Goal: Use online tool/utility: Utilize a website feature to perform a specific function

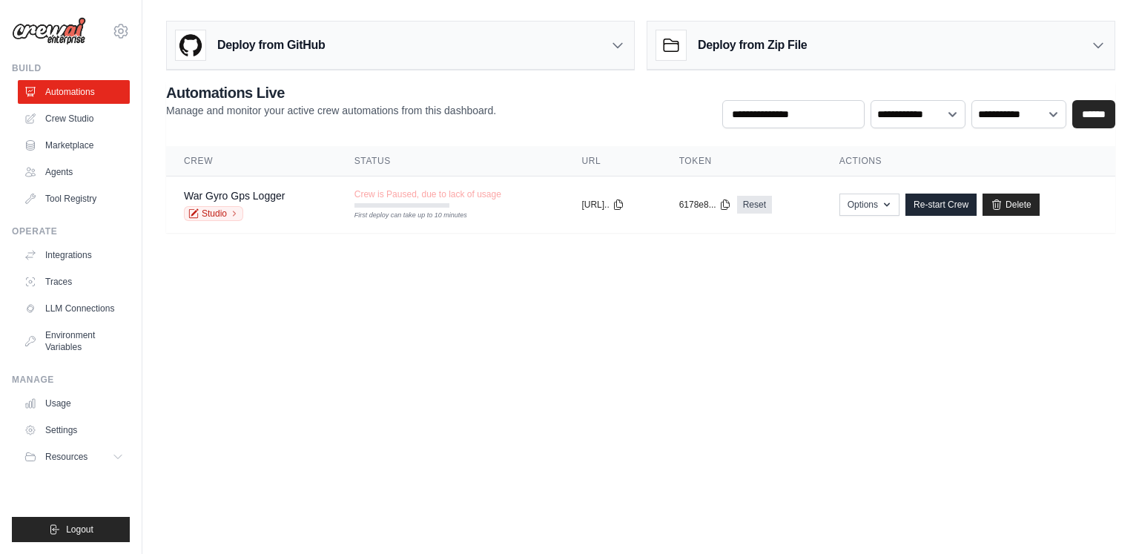
click at [446, 283] on body "mylearning.hkr@gmail.com Settings Build Automations Crew Studio" at bounding box center [569, 277] width 1139 height 554
click at [84, 119] on link "Crew Studio" at bounding box center [75, 119] width 112 height 24
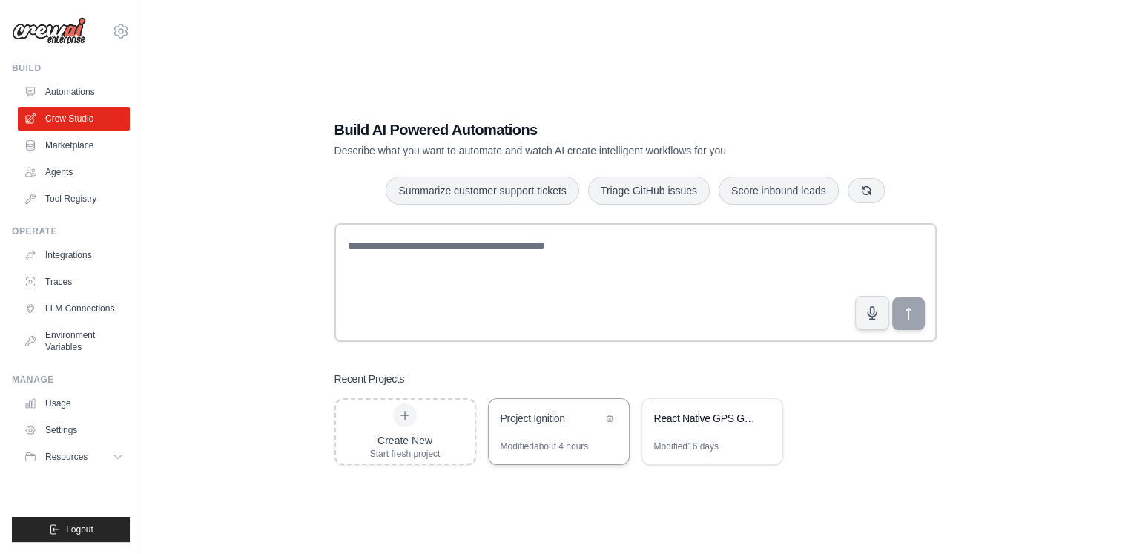
click at [579, 411] on div "Project Ignition" at bounding box center [552, 418] width 102 height 15
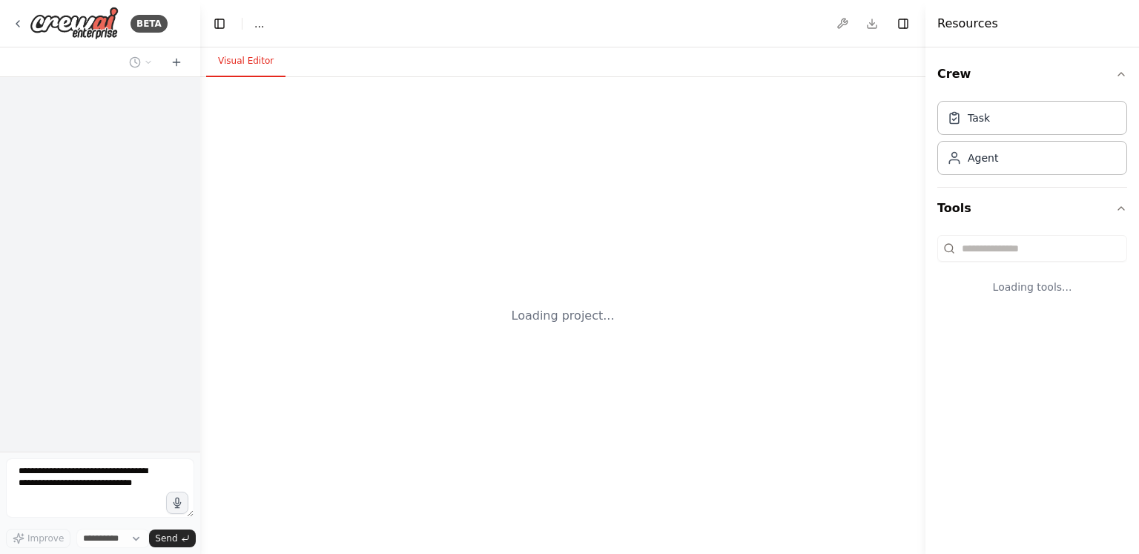
select select "****"
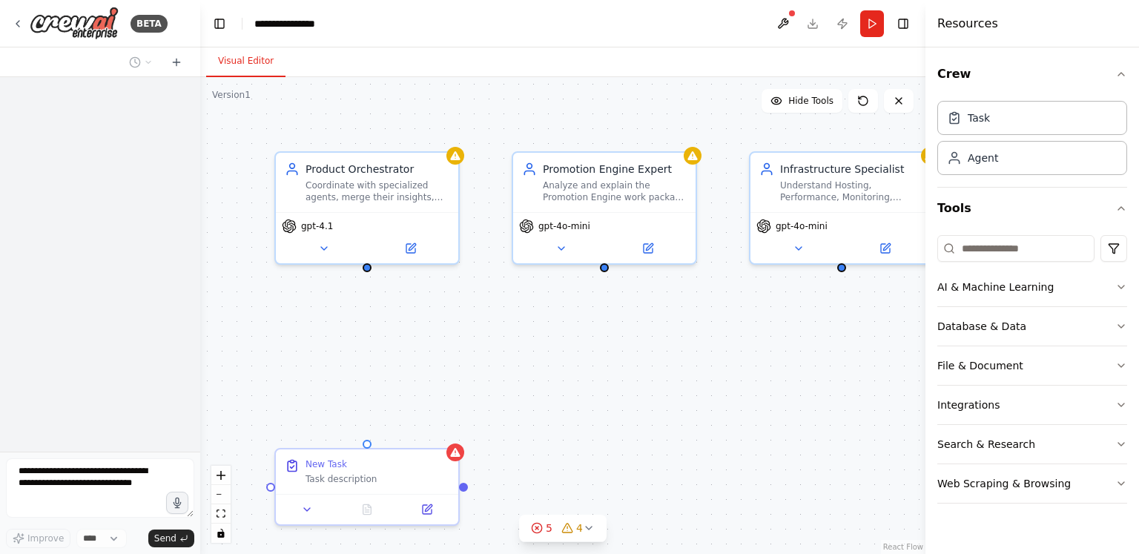
click at [579, 410] on div "Product Orchestrator Coordinate with specialized agents, merge their insights, …" at bounding box center [562, 315] width 725 height 477
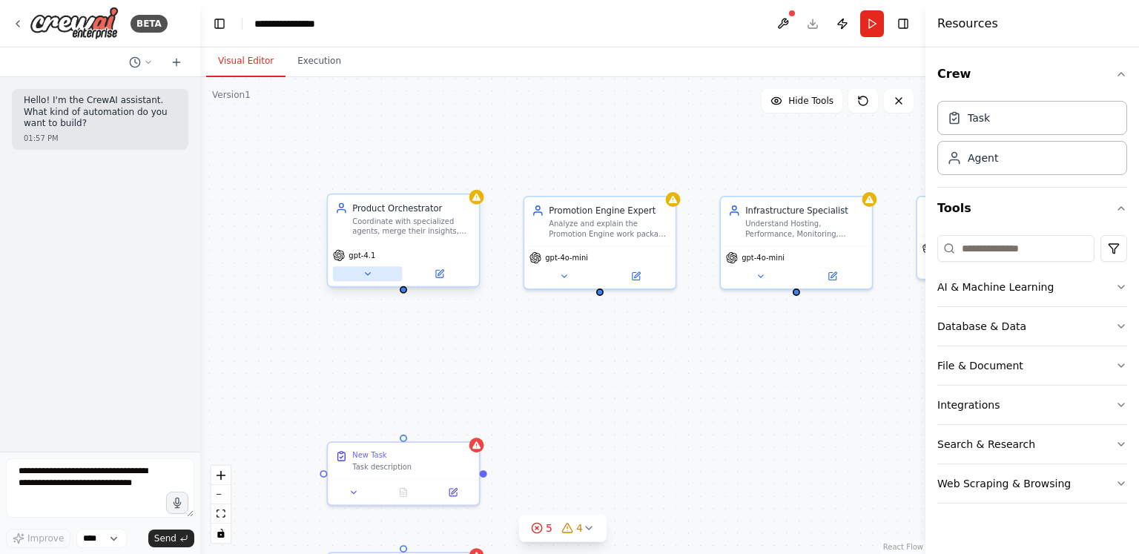
click at [364, 274] on icon at bounding box center [368, 274] width 10 height 10
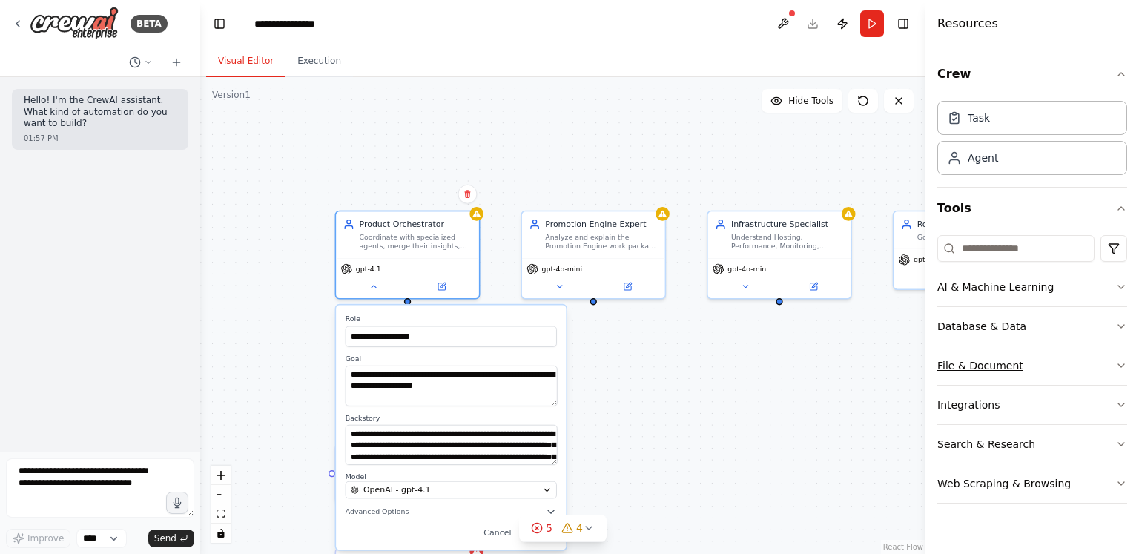
click at [962, 382] on button "File & Document" at bounding box center [1033, 365] width 190 height 39
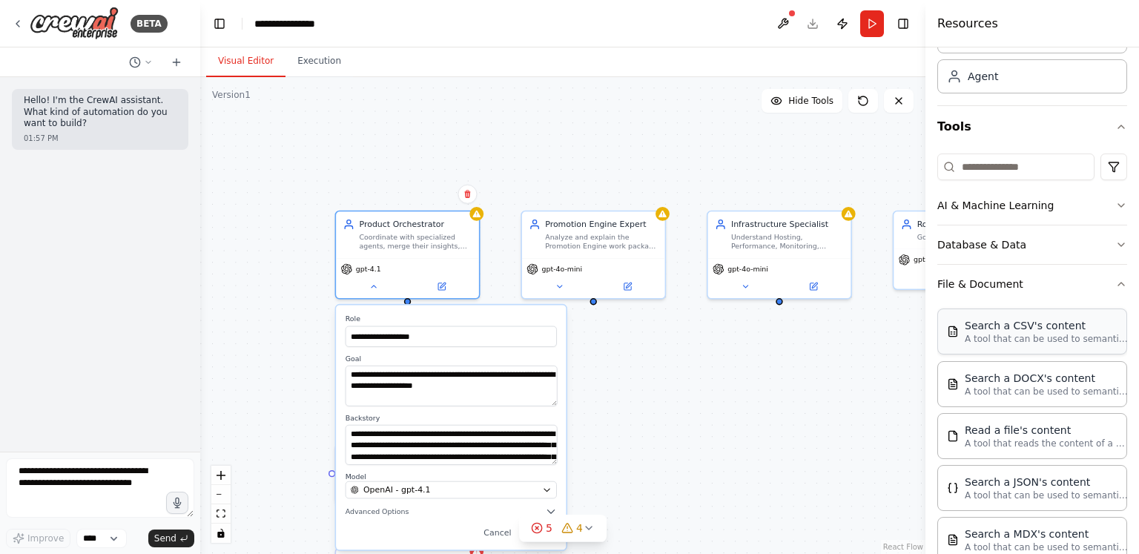
scroll to position [82, 0]
click at [1033, 384] on p "A tool that can be used to semantic search a query from a DOCX's content." at bounding box center [1046, 390] width 163 height 12
click at [1044, 292] on button "File & Document" at bounding box center [1033, 283] width 190 height 39
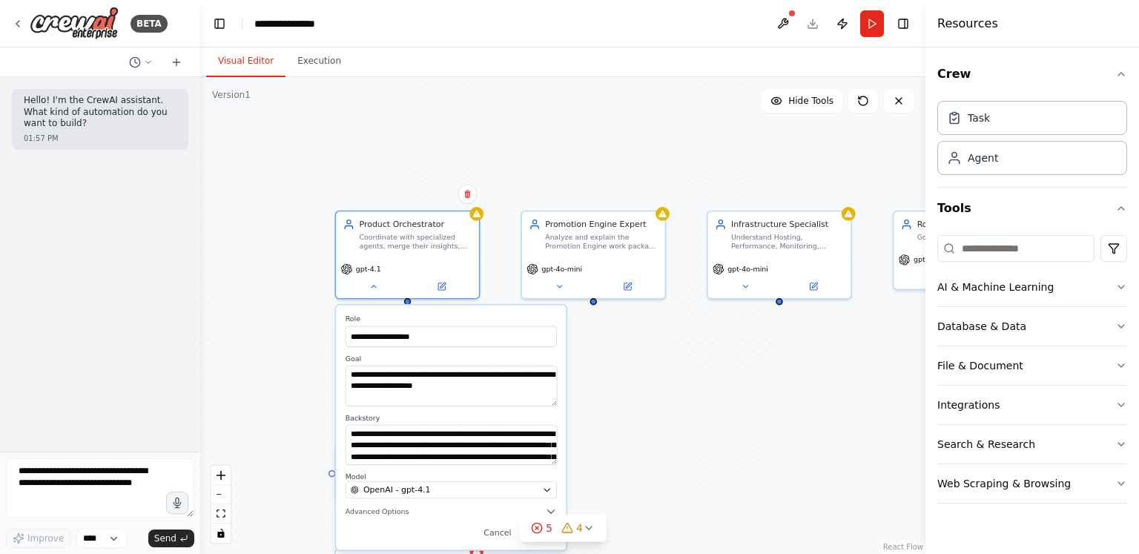
drag, startPoint x: 985, startPoint y: 355, endPoint x: 740, endPoint y: 367, distance: 245.1
click at [740, 367] on div "**********" at bounding box center [569, 277] width 1139 height 554
click at [1121, 364] on icon "button" at bounding box center [1122, 366] width 12 height 12
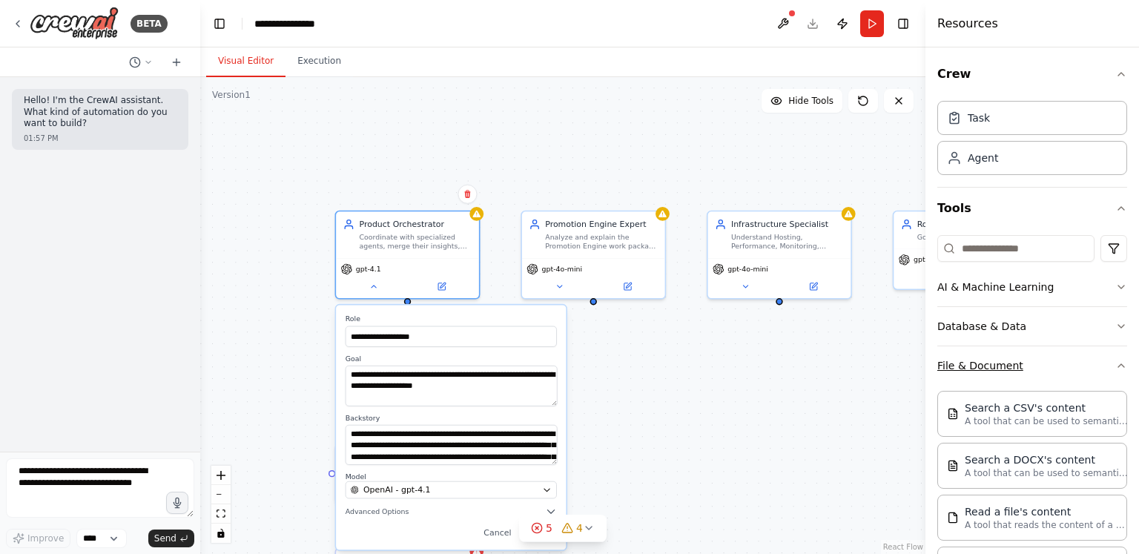
click at [1121, 364] on div "Crew Task Agent Tools AI & Machine Learning Database & Data File & Document Sea…" at bounding box center [1033, 300] width 214 height 507
drag, startPoint x: 1121, startPoint y: 364, endPoint x: 1109, endPoint y: 363, distance: 11.9
click at [1109, 363] on div "Crew Task Agent Tools AI & Machine Learning Database & Data File & Document Sea…" at bounding box center [1033, 300] width 214 height 507
click at [1116, 363] on icon "button" at bounding box center [1122, 366] width 12 height 12
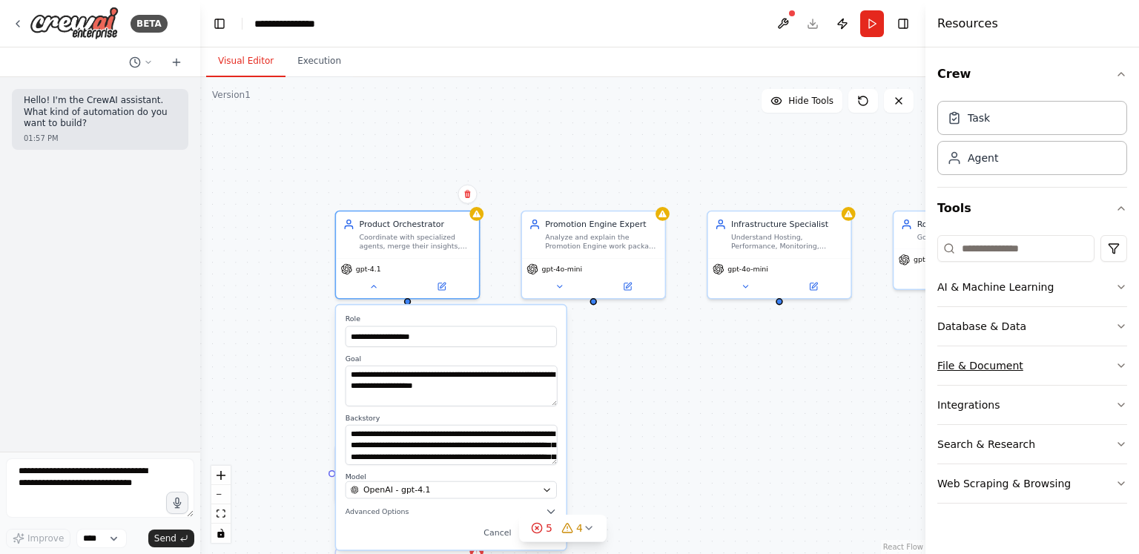
click at [1010, 363] on button "File & Document" at bounding box center [1033, 365] width 190 height 39
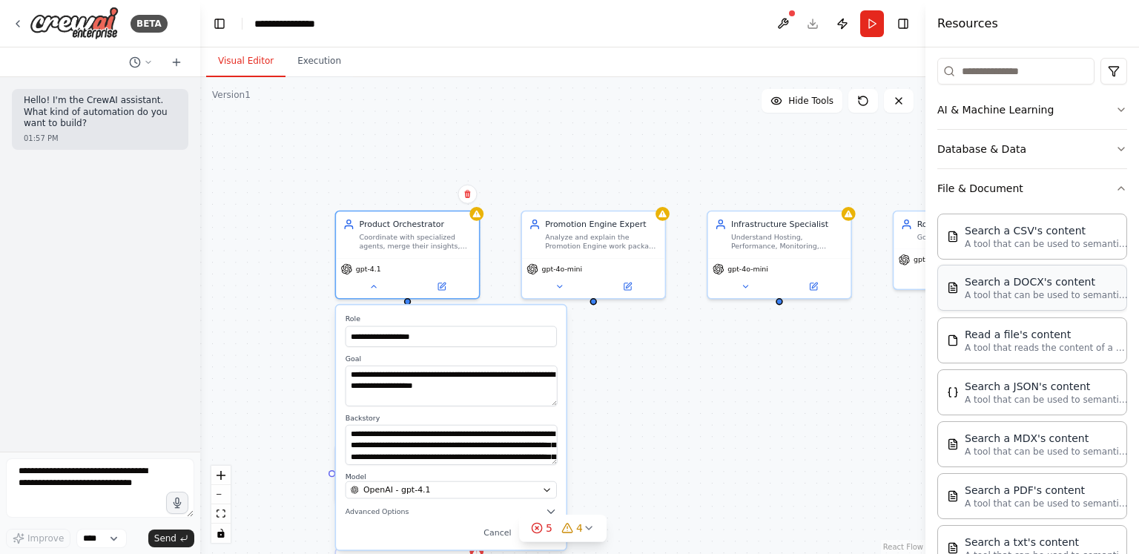
scroll to position [159, 0]
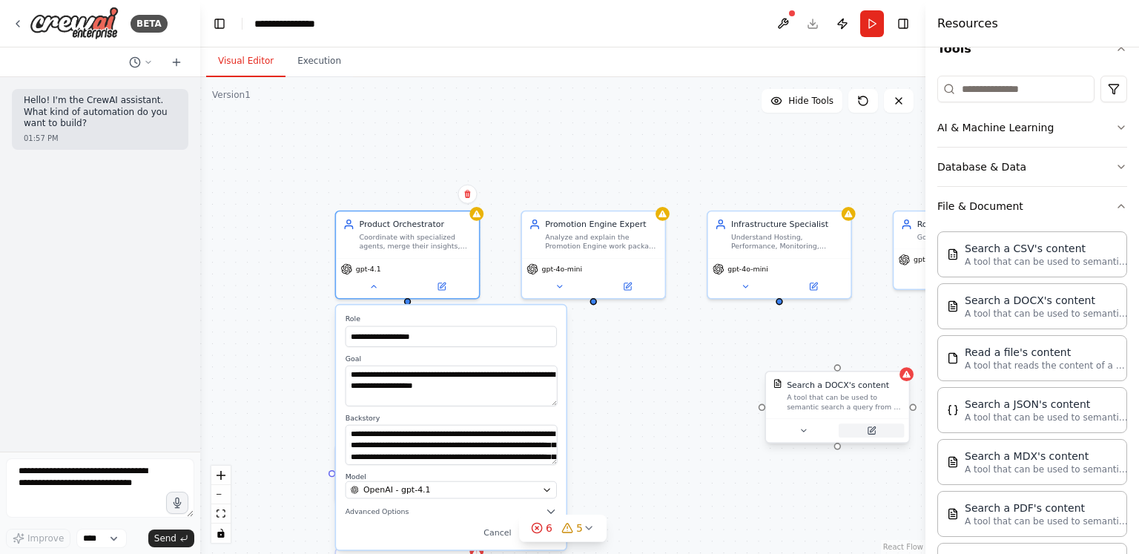
click at [872, 428] on icon at bounding box center [871, 430] width 7 height 7
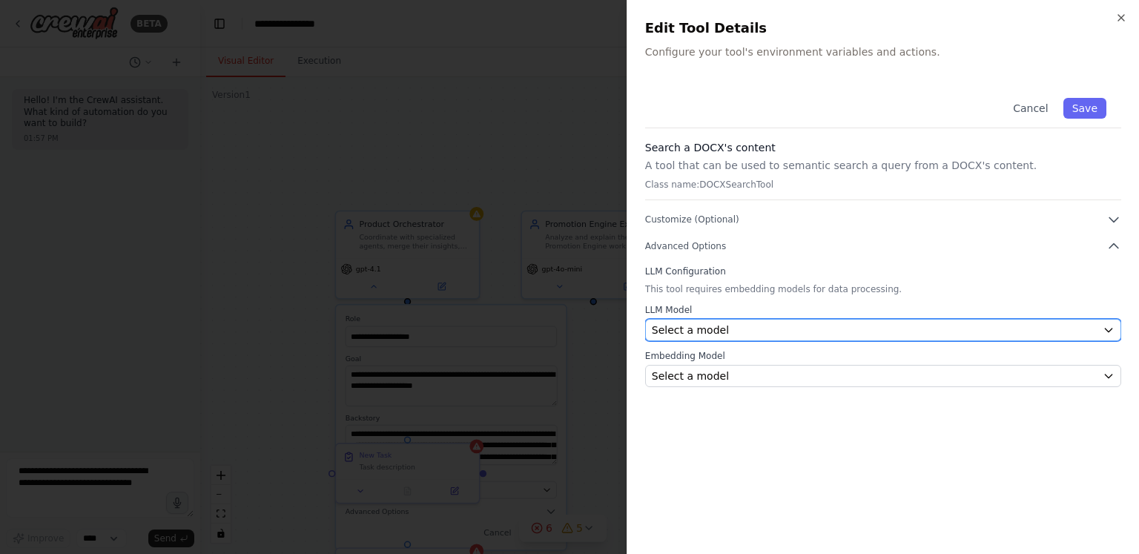
click at [766, 329] on div "Select a model" at bounding box center [874, 330] width 445 height 15
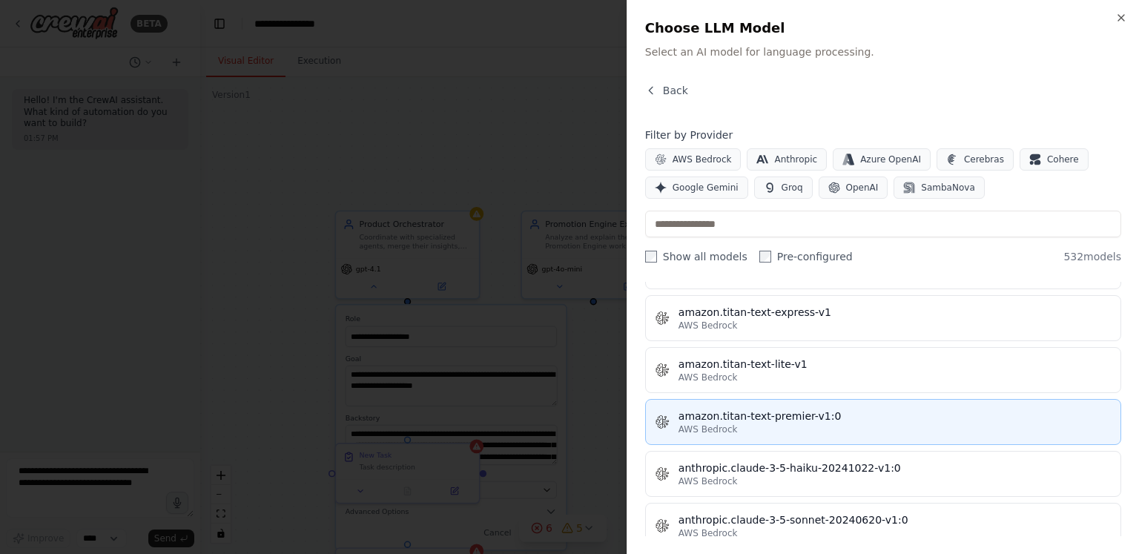
scroll to position [1032, 0]
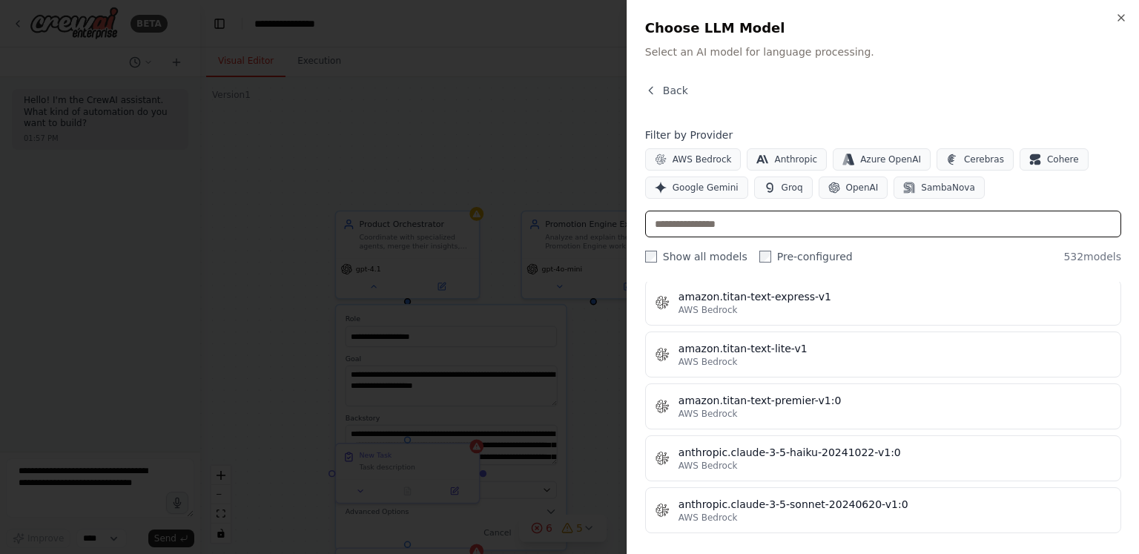
click at [741, 219] on input "text" at bounding box center [883, 224] width 476 height 27
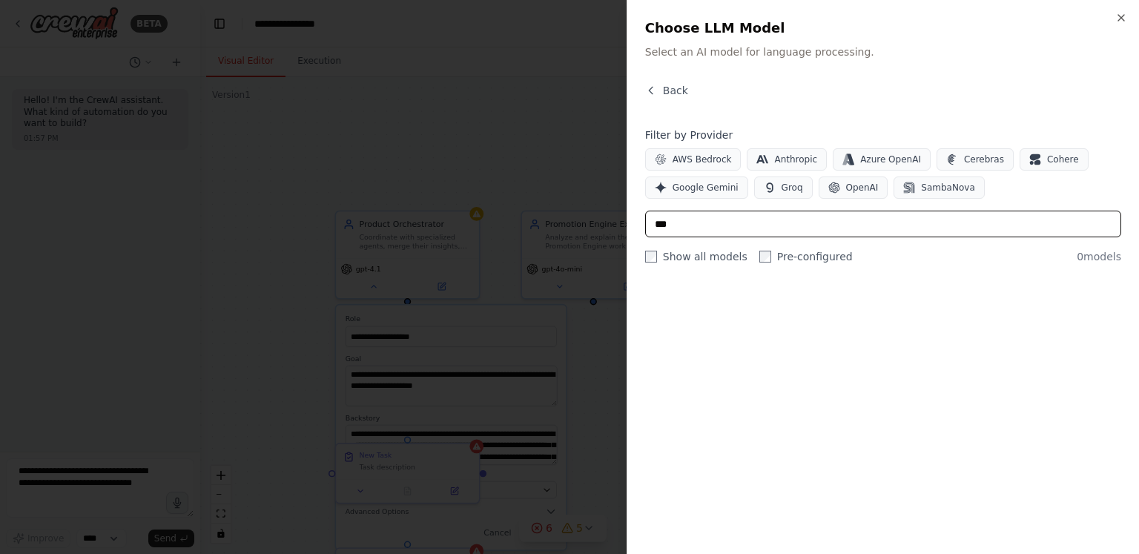
scroll to position [0, 0]
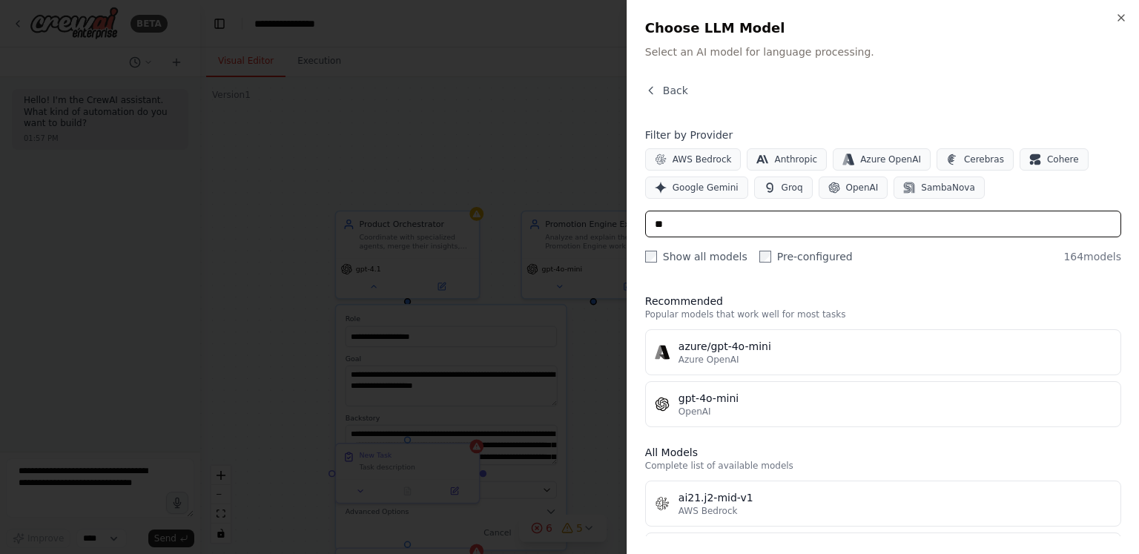
type input "*"
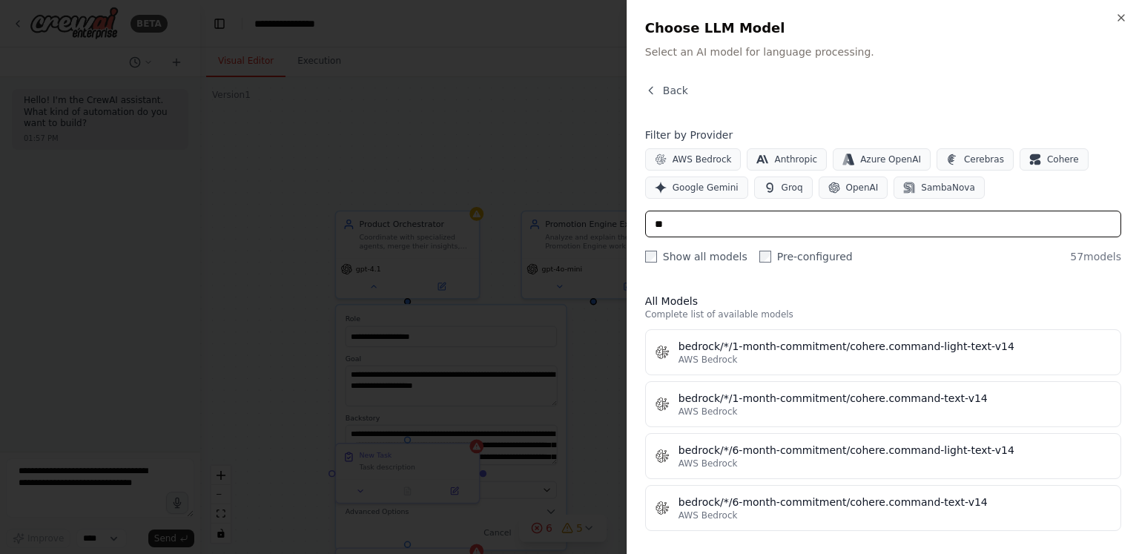
type input "*"
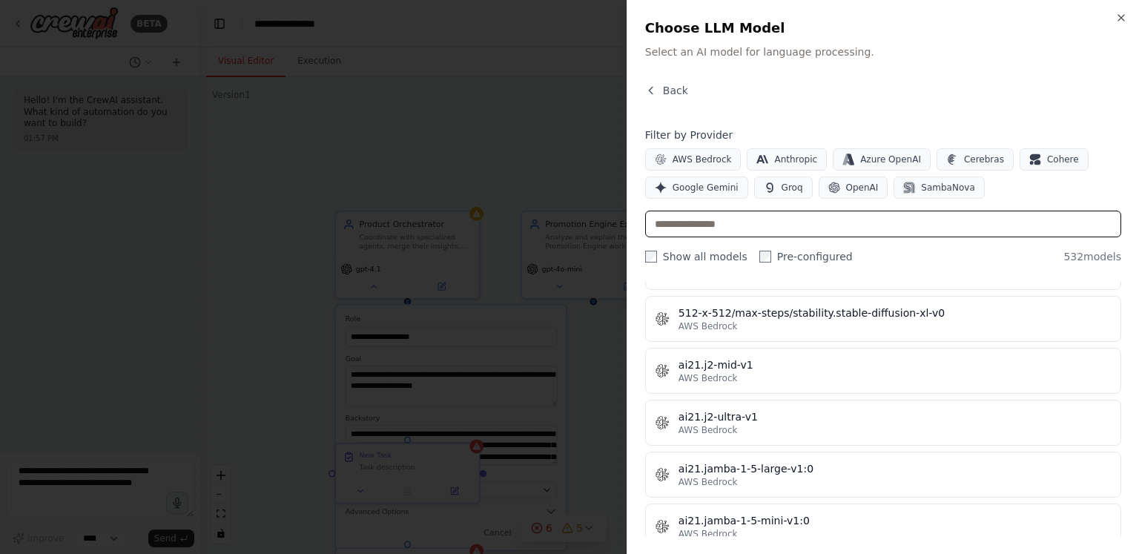
scroll to position [653, 0]
click at [843, 214] on input "text" at bounding box center [883, 224] width 476 height 27
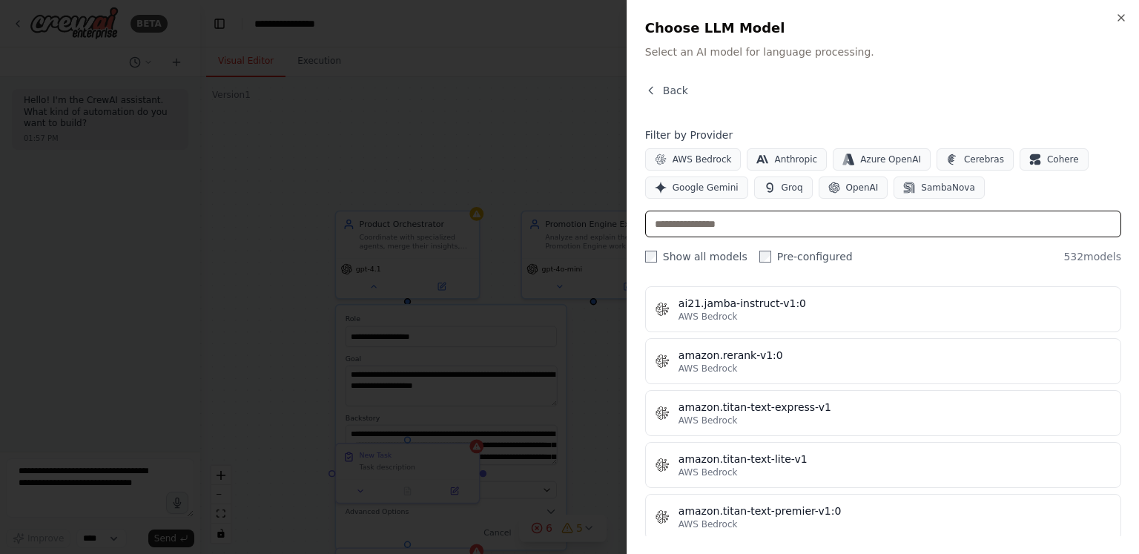
scroll to position [920, 0]
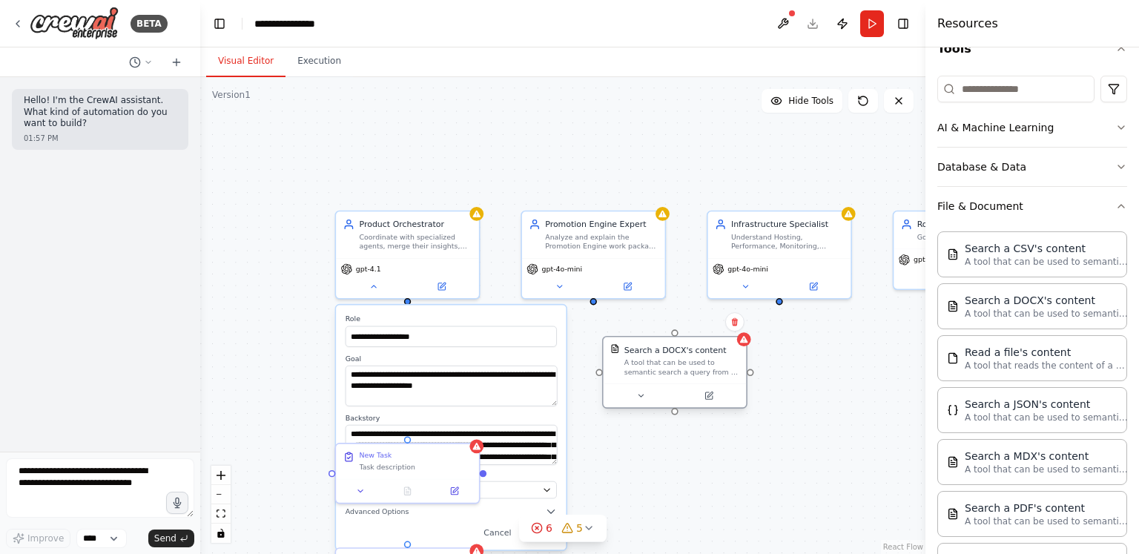
drag, startPoint x: 505, startPoint y: 361, endPoint x: 706, endPoint y: 352, distance: 201.2
click at [706, 352] on div "Search a DOCX's content" at bounding box center [676, 350] width 102 height 12
click at [718, 400] on button at bounding box center [709, 396] width 66 height 14
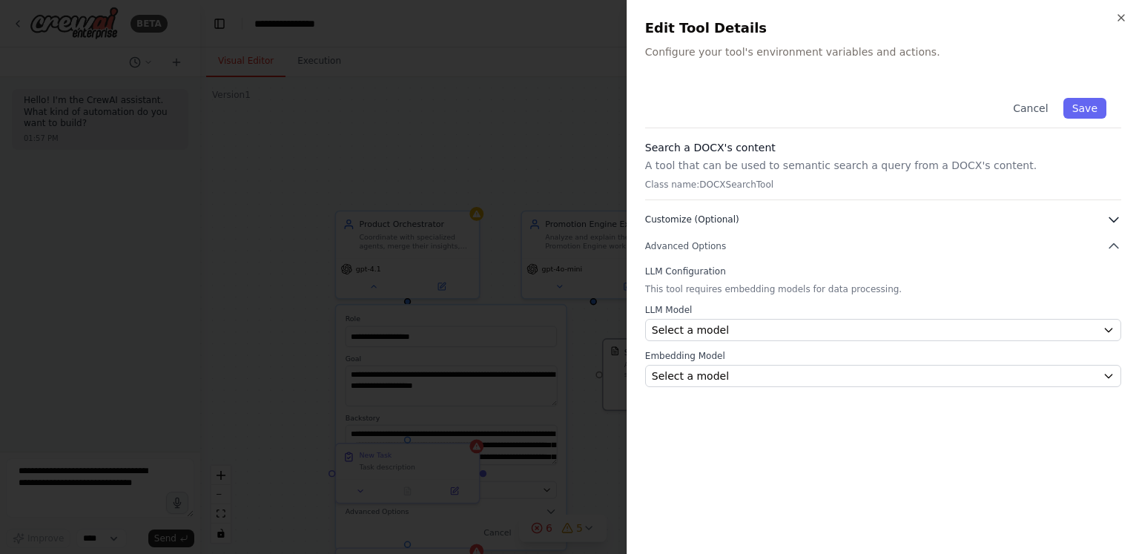
click at [731, 217] on button "Customize (Optional)" at bounding box center [883, 219] width 476 height 15
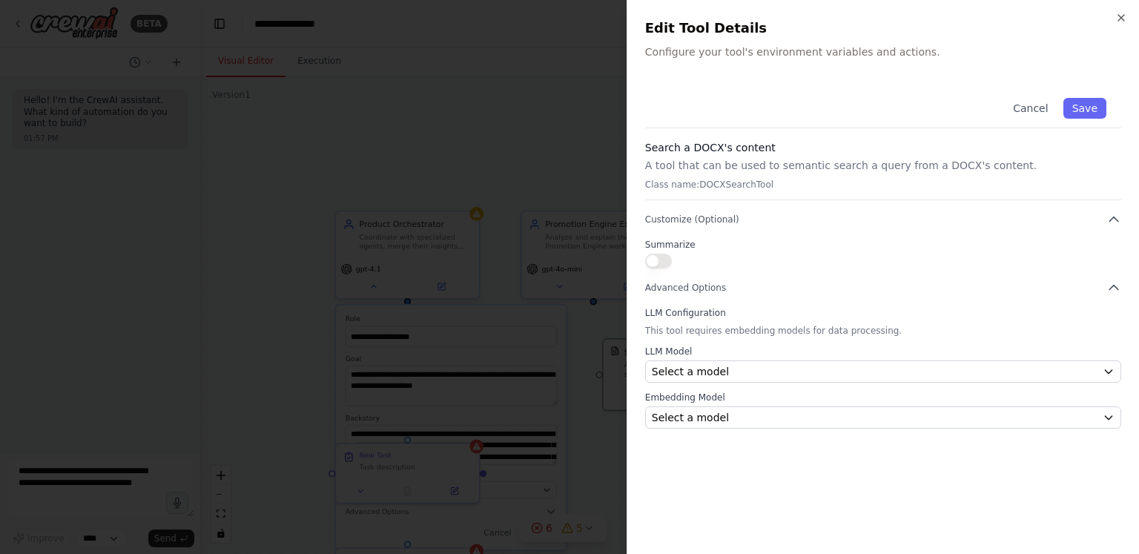
click at [660, 263] on button "button" at bounding box center [658, 261] width 27 height 15
drag, startPoint x: 660, startPoint y: 263, endPoint x: 686, endPoint y: 287, distance: 35.7
click at [686, 287] on div "Cancel Save Search a DOCX's content A tool that can be used to semantic search …" at bounding box center [883, 256] width 476 height 346
click at [686, 287] on span "Advanced Options" at bounding box center [685, 288] width 81 height 12
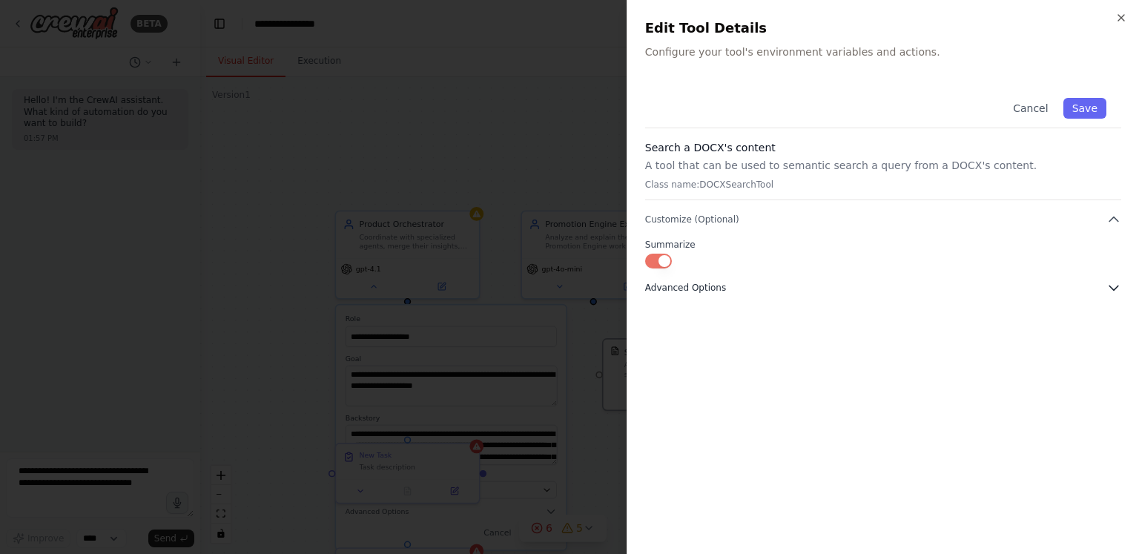
click at [708, 293] on span "Advanced Options" at bounding box center [685, 288] width 81 height 12
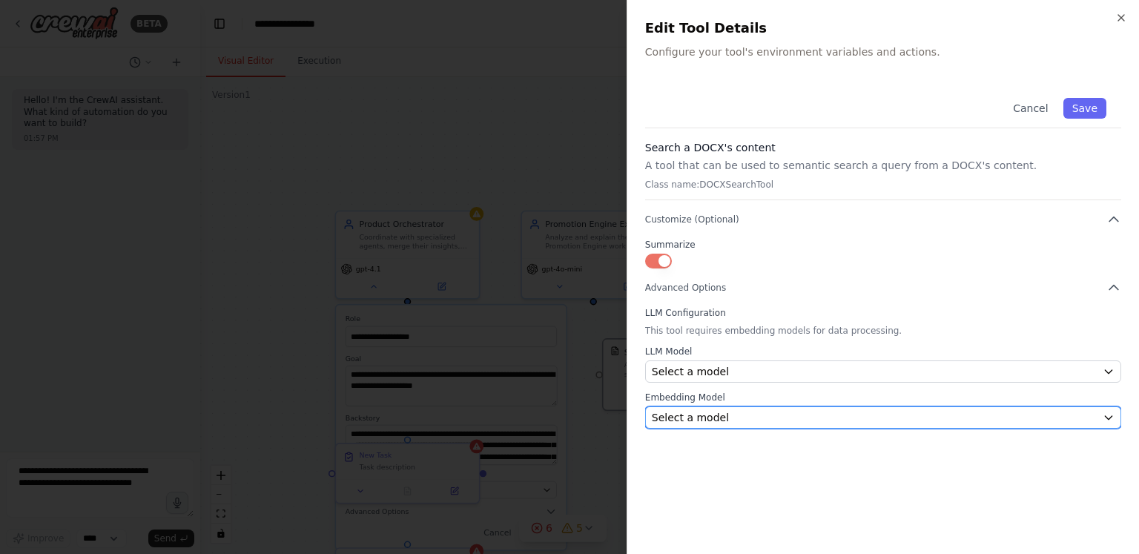
click at [721, 415] on div "Select a model" at bounding box center [874, 417] width 445 height 15
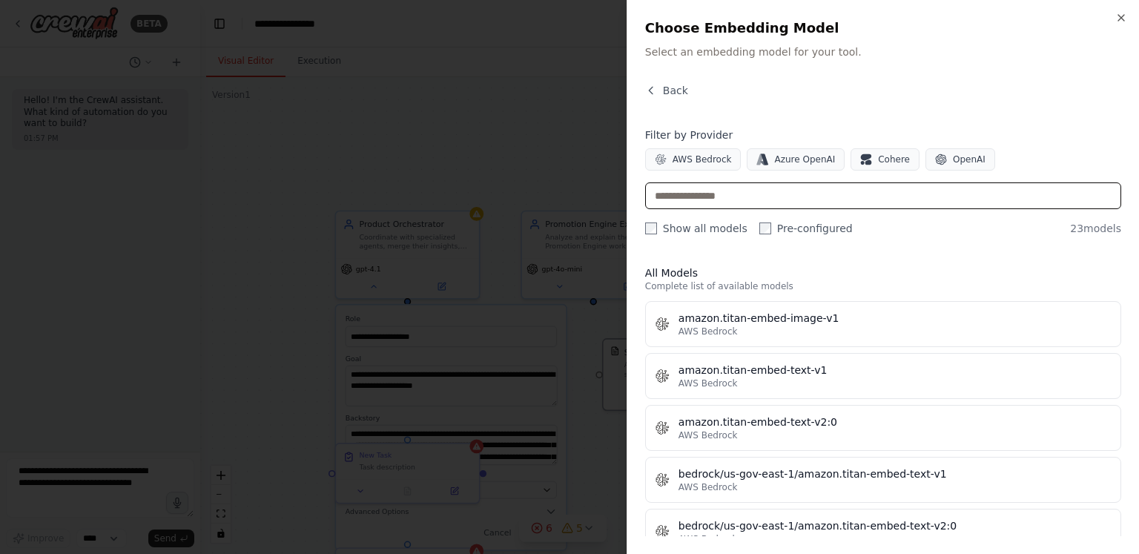
click at [711, 200] on input "text" at bounding box center [883, 195] width 476 height 27
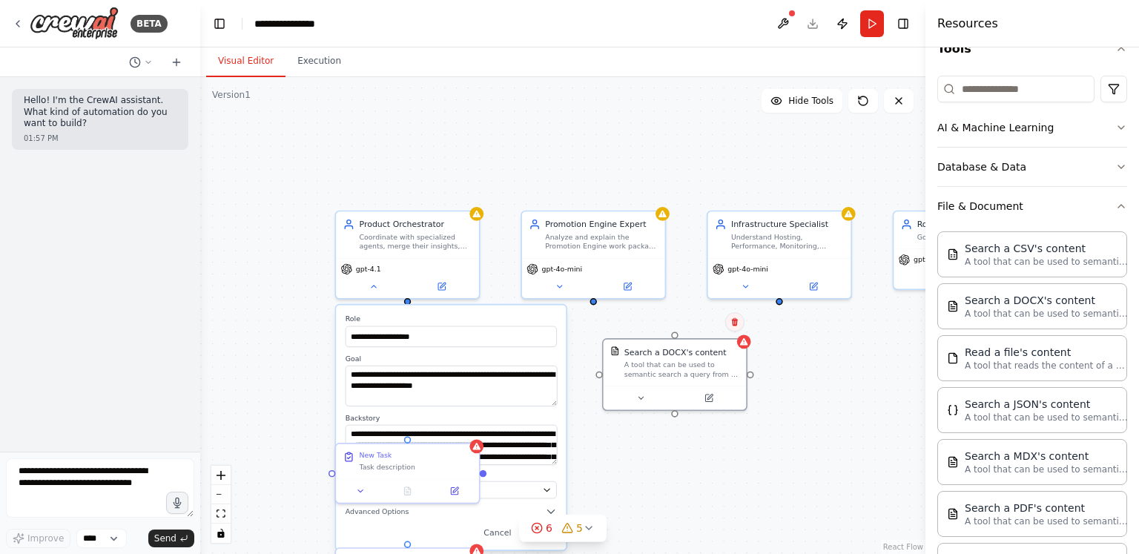
click at [737, 320] on icon at bounding box center [735, 322] width 6 height 8
click at [688, 315] on button "Confirm" at bounding box center [693, 322] width 53 height 18
